Goal: Information Seeking & Learning: Check status

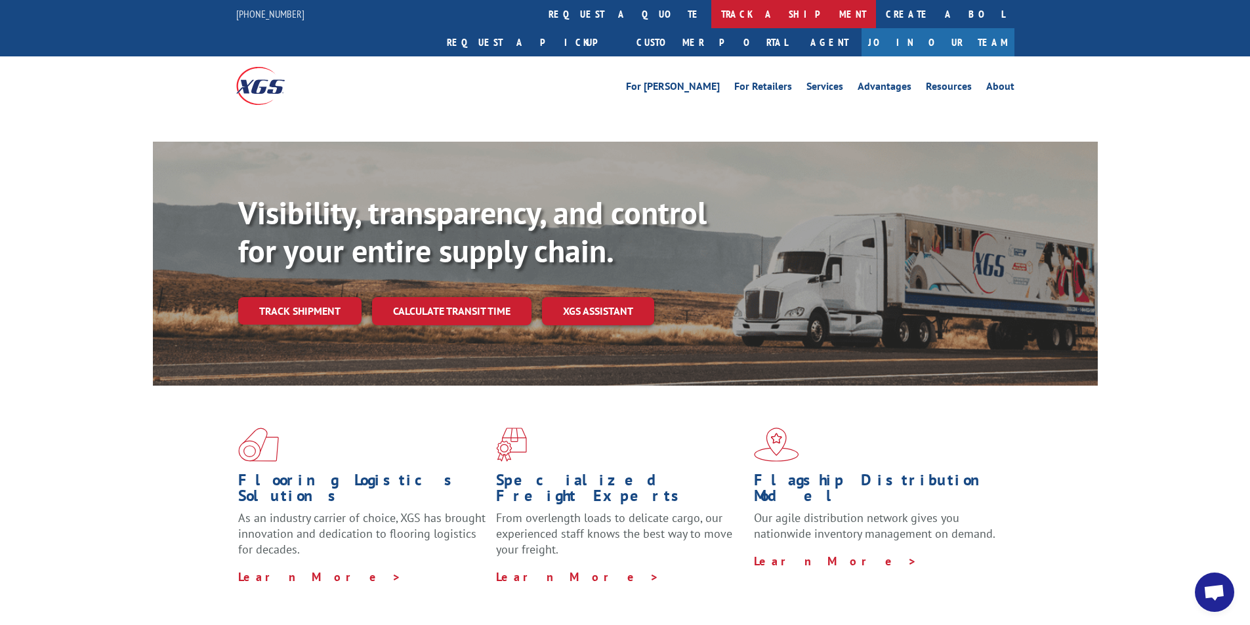
click at [711, 12] on link "track a shipment" at bounding box center [793, 14] width 165 height 28
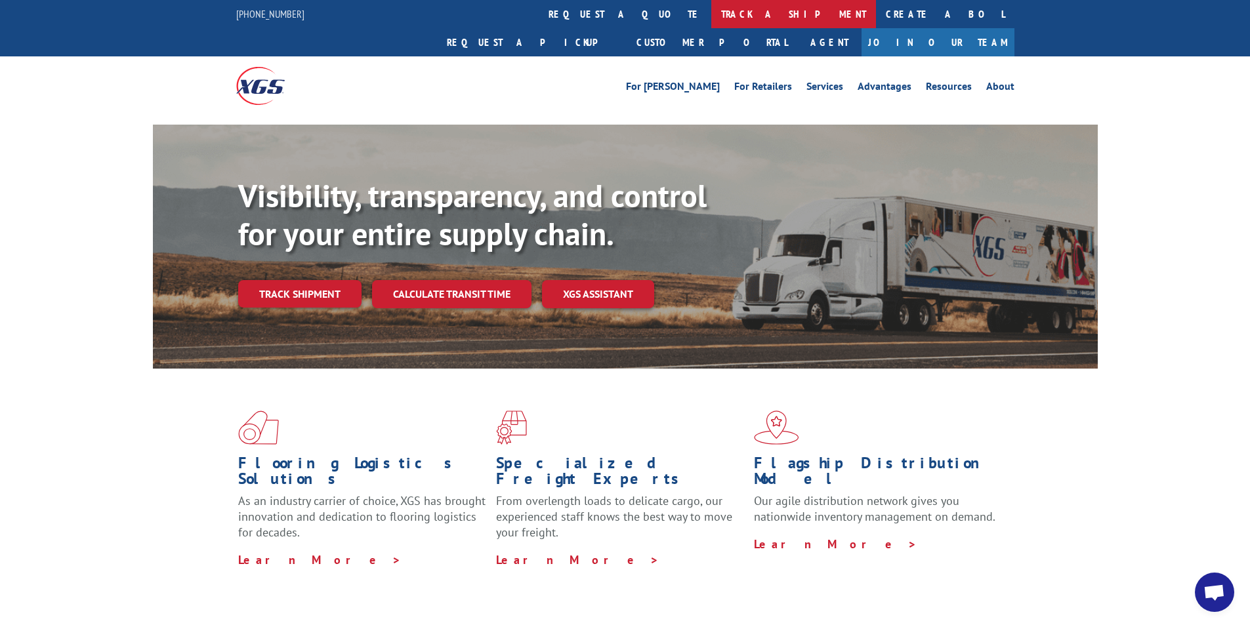
click at [711, 15] on link "track a shipment" at bounding box center [793, 14] width 165 height 28
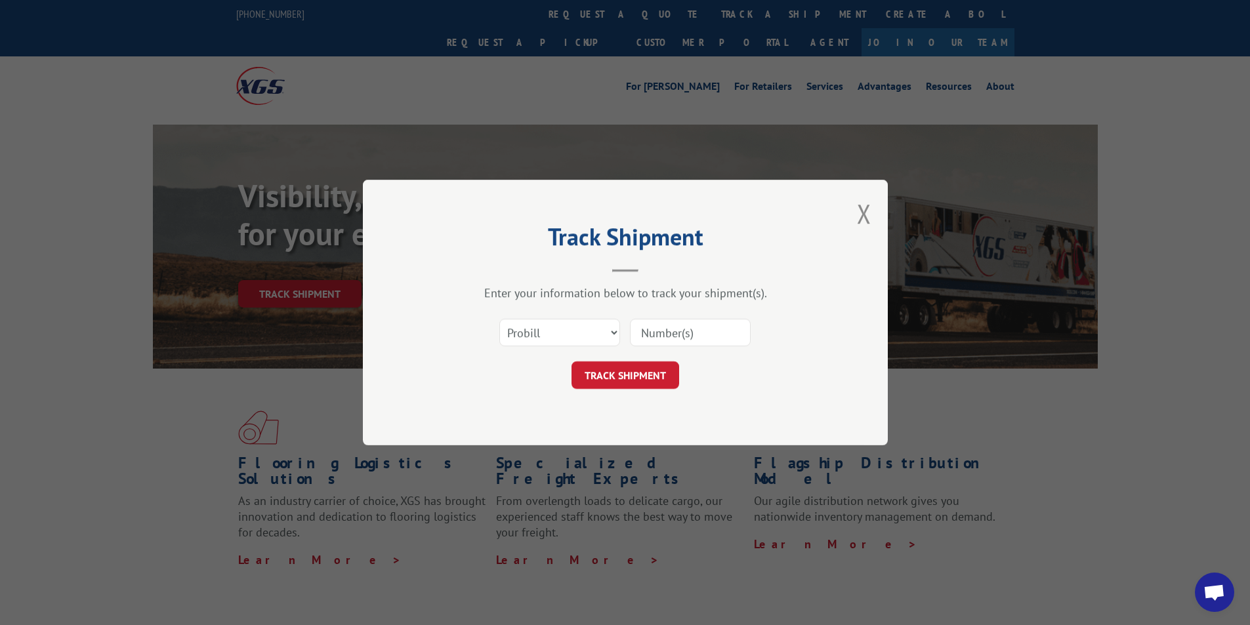
click at [682, 331] on input at bounding box center [690, 333] width 121 height 28
paste input "17401714"
type input "17401714"
click button "TRACK SHIPMENT" at bounding box center [625, 375] width 108 height 28
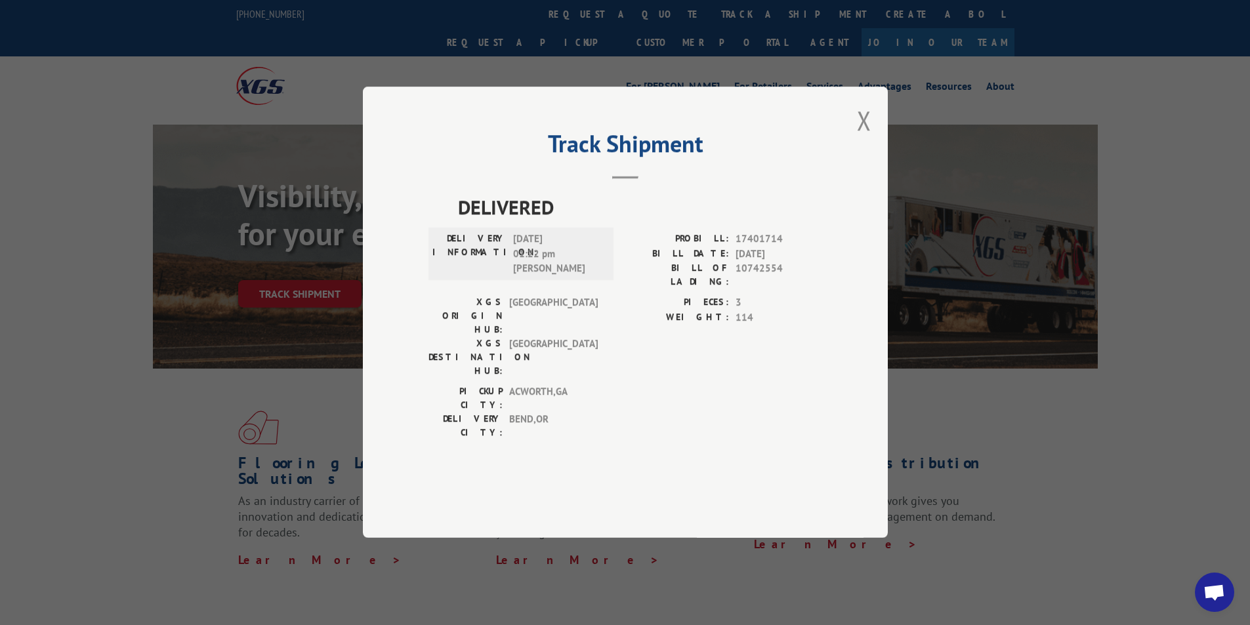
click at [867, 138] on button "Close modal" at bounding box center [864, 120] width 14 height 35
